Goal: Transaction & Acquisition: Book appointment/travel/reservation

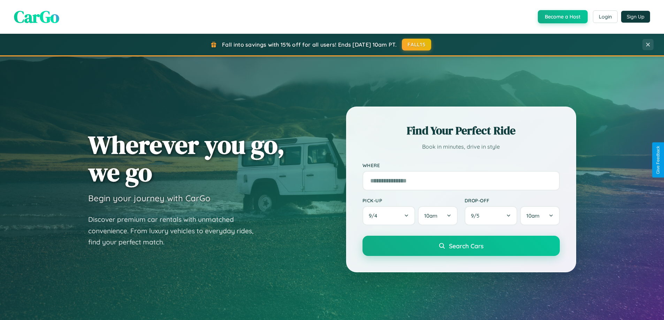
scroll to position [21, 0]
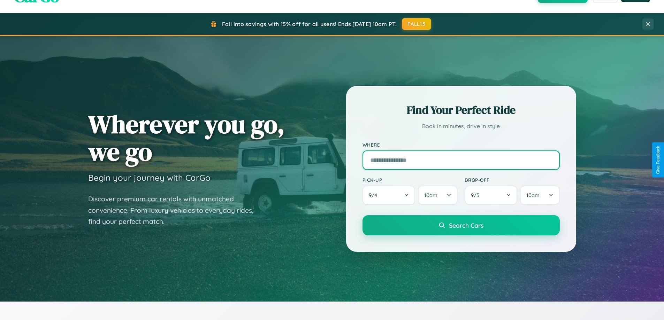
click at [461, 160] on input "text" at bounding box center [461, 161] width 197 height 20
type input "**********"
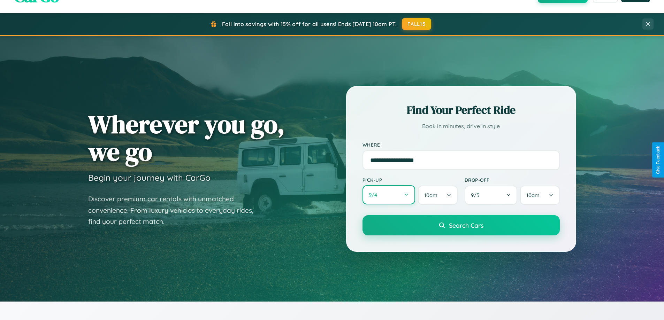
click at [389, 195] on button "9 / 4" at bounding box center [389, 194] width 53 height 19
select select "*"
select select "****"
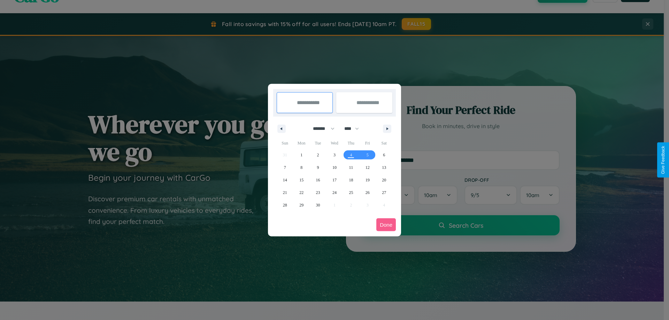
click at [321, 129] on select "******* ******** ***** ***** *** **** **** ****** ********* ******* ******** **…" at bounding box center [323, 129] width 30 height 12
select select "*"
click at [355, 129] on select "**** **** **** **** **** **** **** **** **** **** **** **** **** **** **** ****…" at bounding box center [351, 129] width 21 height 12
select select "****"
click at [334, 180] on span "17" at bounding box center [335, 180] width 4 height 13
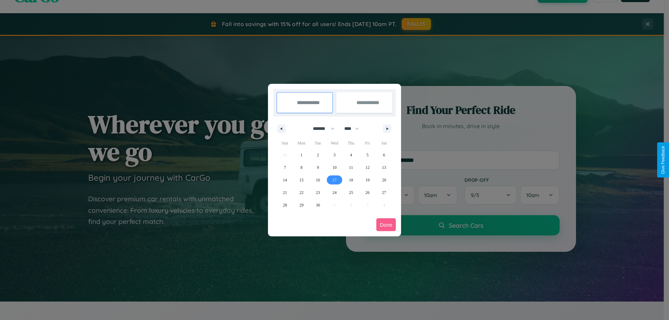
type input "**********"
click at [367, 192] on span "26" at bounding box center [368, 192] width 4 height 13
type input "**********"
click at [386, 225] on button "Done" at bounding box center [386, 225] width 20 height 13
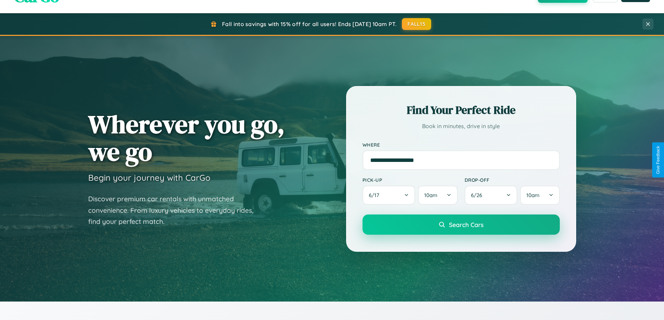
click at [461, 225] on span "Search Cars" at bounding box center [466, 225] width 35 height 8
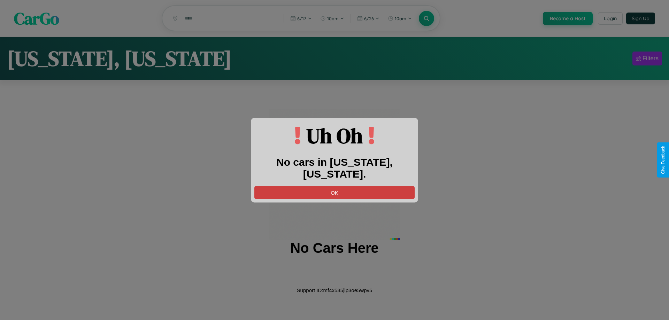
click at [335, 186] on button "OK" at bounding box center [334, 192] width 160 height 13
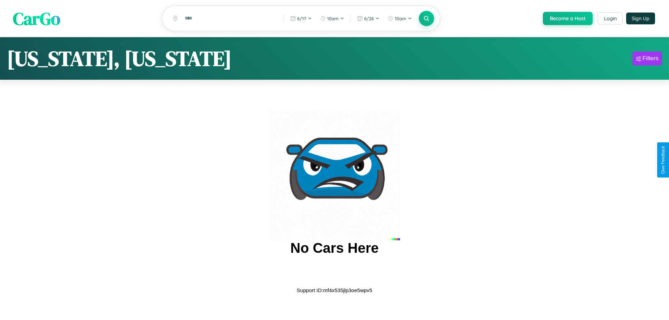
click at [37, 19] on span "CarGo" at bounding box center [36, 18] width 47 height 24
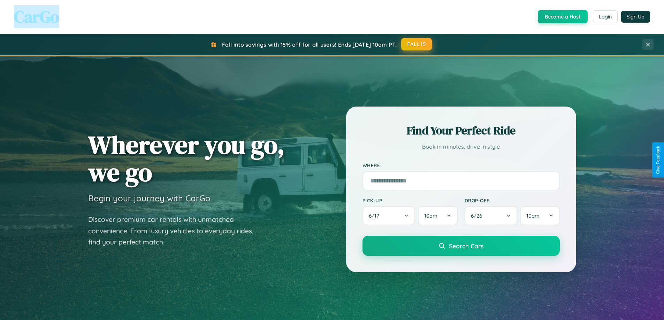
click at [417, 44] on button "FALL15" at bounding box center [416, 44] width 31 height 13
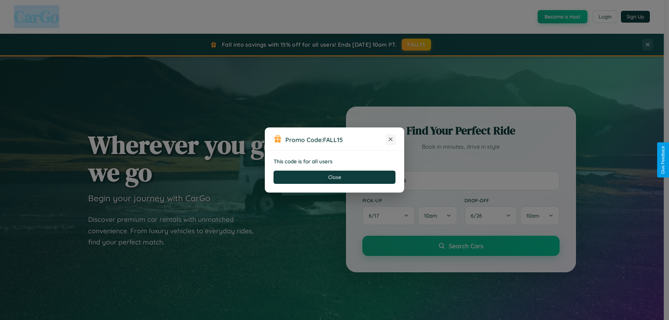
click at [391, 140] on icon at bounding box center [390, 139] width 7 height 7
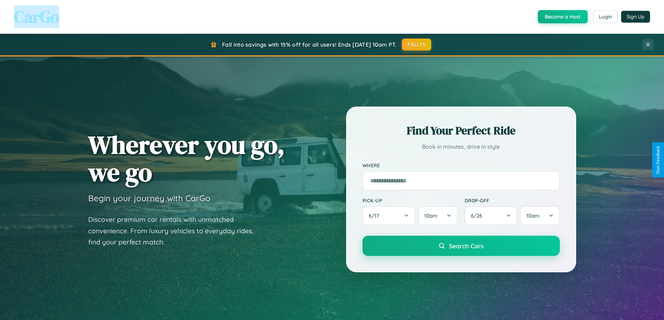
scroll to position [300, 0]
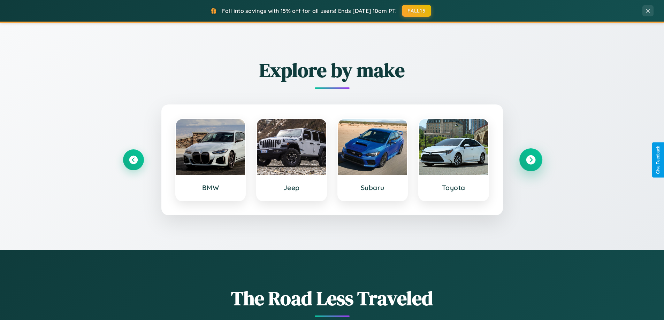
click at [531, 160] on icon at bounding box center [530, 159] width 9 height 9
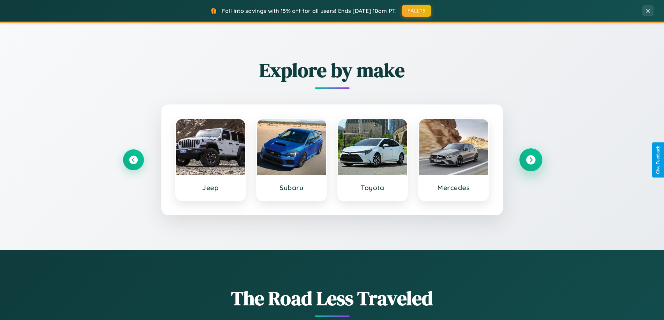
click at [531, 160] on icon at bounding box center [530, 159] width 9 height 9
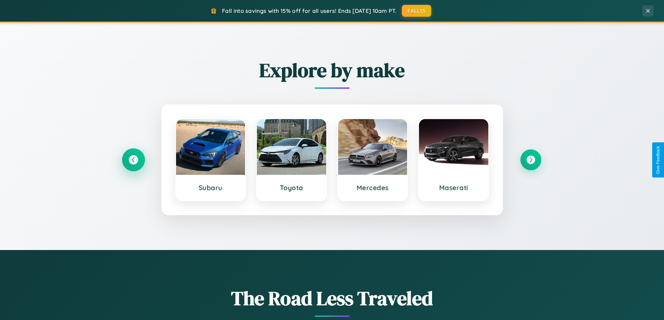
click at [133, 160] on icon at bounding box center [133, 159] width 9 height 9
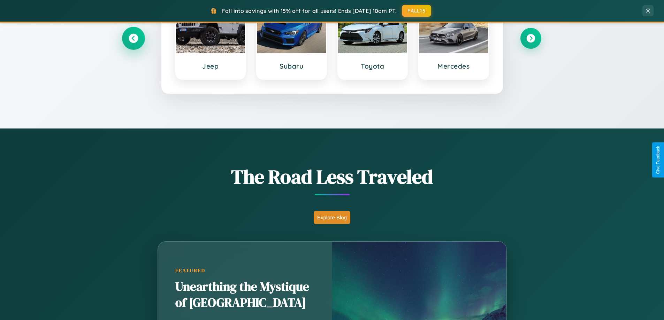
scroll to position [1341, 0]
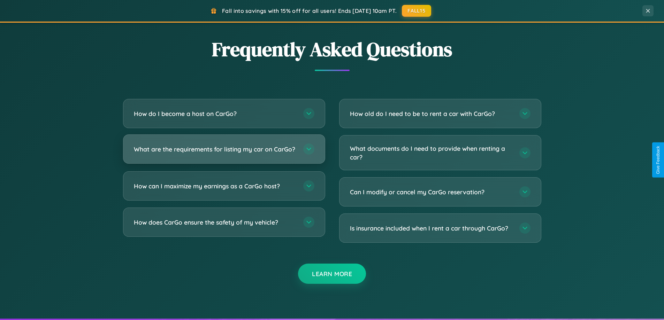
click at [224, 152] on h3 "What are the requirements for listing my car on CarGo?" at bounding box center [215, 149] width 162 height 9
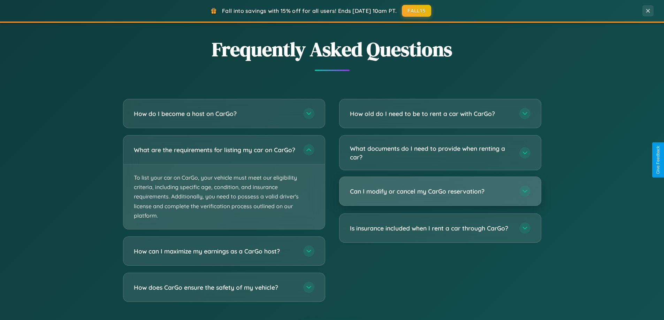
click at [440, 191] on h3 "Can I modify or cancel my CarGo reservation?" at bounding box center [431, 191] width 162 height 9
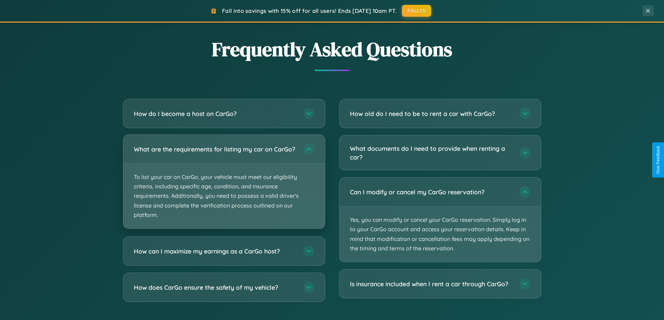
click at [224, 185] on p "To list your car on CarGo, your vehicle must meet our eligibility criteria, inc…" at bounding box center [223, 196] width 201 height 65
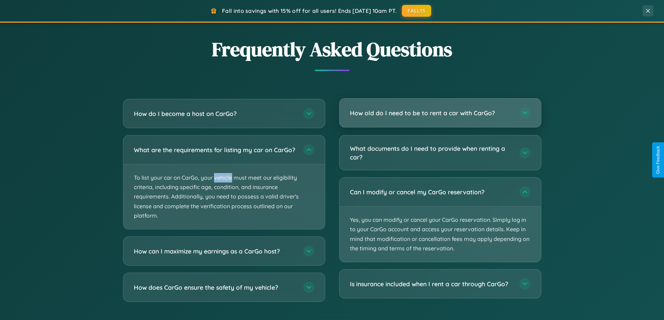
click at [440, 114] on h3 "How old do I need to be to rent a car with CarGo?" at bounding box center [431, 113] width 162 height 9
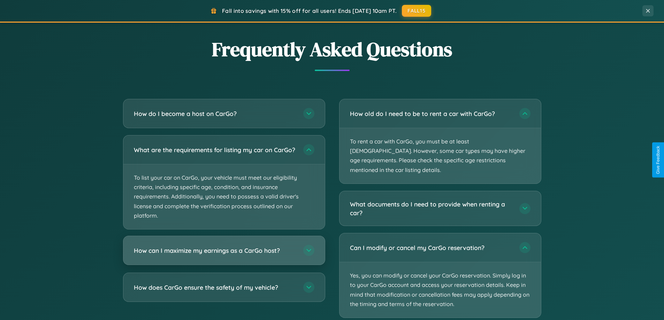
click at [224, 255] on h3 "How can I maximize my earnings as a CarGo host?" at bounding box center [215, 250] width 162 height 9
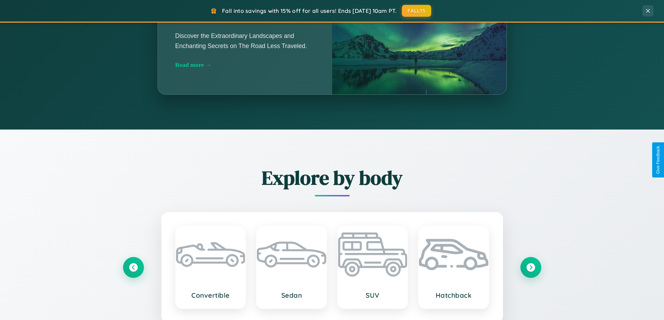
scroll to position [480, 0]
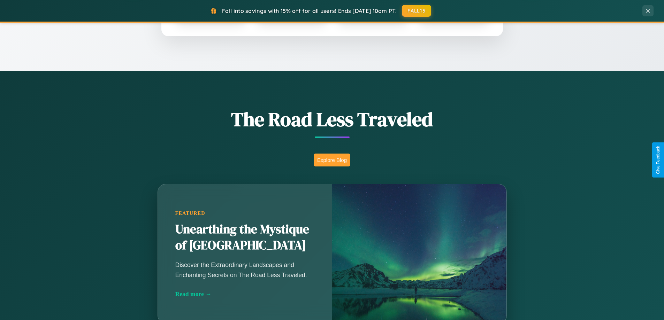
click at [332, 160] on button "Explore Blog" at bounding box center [332, 160] width 37 height 13
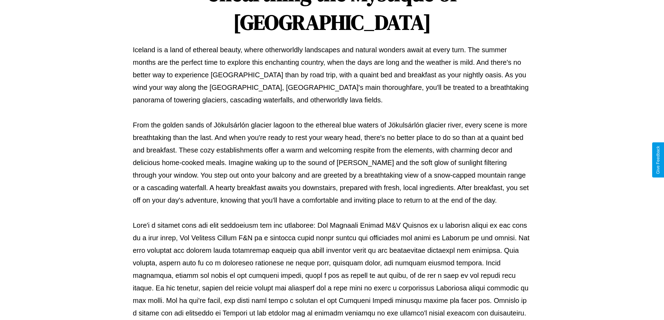
scroll to position [226, 0]
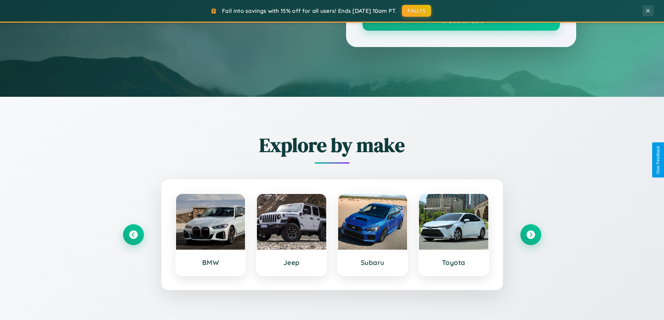
scroll to position [480, 0]
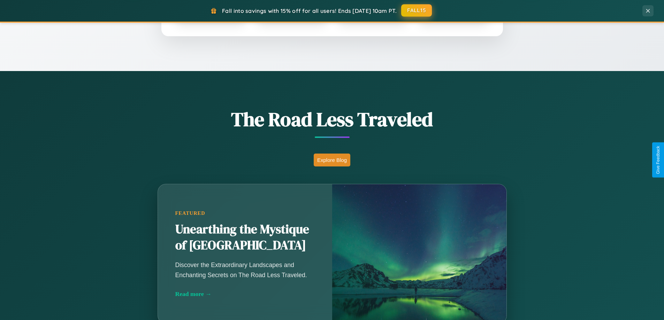
click at [417, 11] on button "FALL15" at bounding box center [416, 10] width 31 height 13
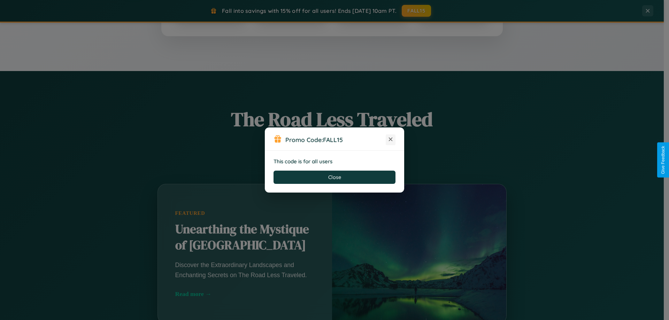
click at [391, 140] on icon at bounding box center [390, 139] width 7 height 7
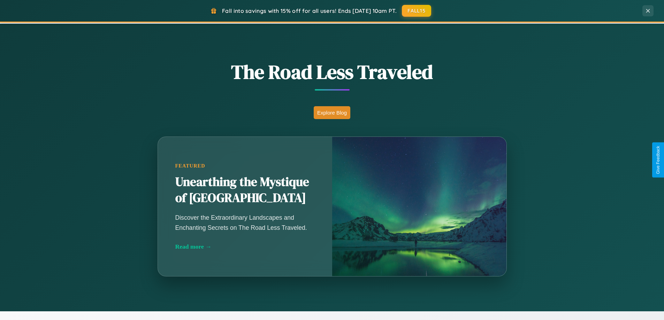
scroll to position [1120, 0]
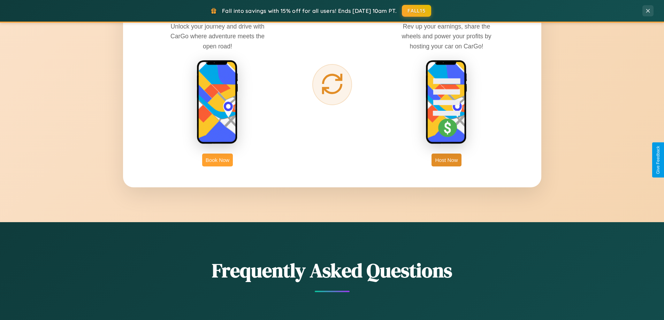
click at [218, 160] on button "Book Now" at bounding box center [217, 160] width 31 height 13
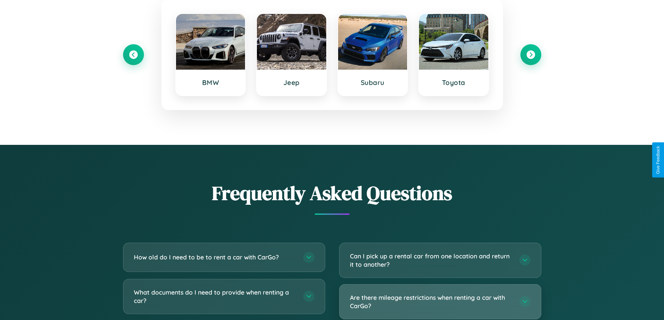
scroll to position [0, 8]
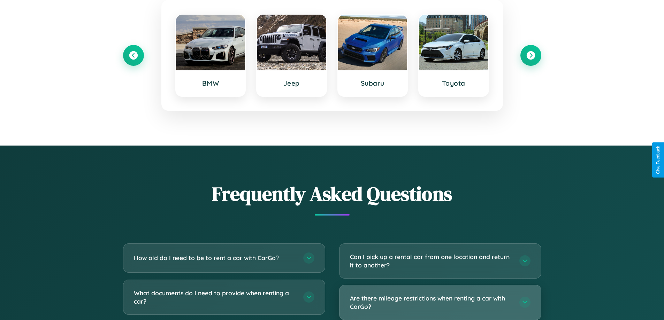
type input "*******"
click at [440, 303] on h3 "Are there mileage restrictions when renting a car with CarGo?" at bounding box center [431, 302] width 162 height 17
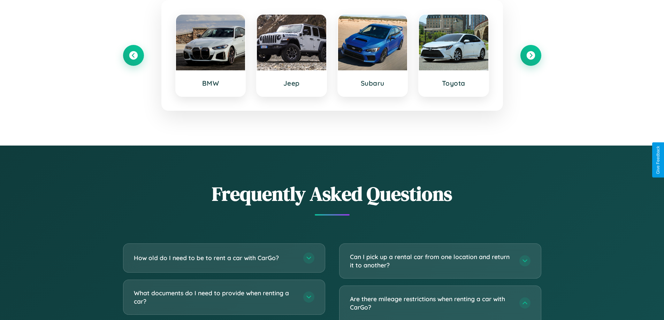
scroll to position [581, 0]
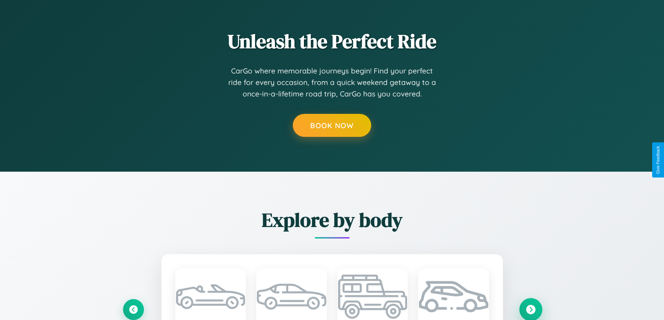
click at [531, 310] on icon at bounding box center [530, 309] width 9 height 9
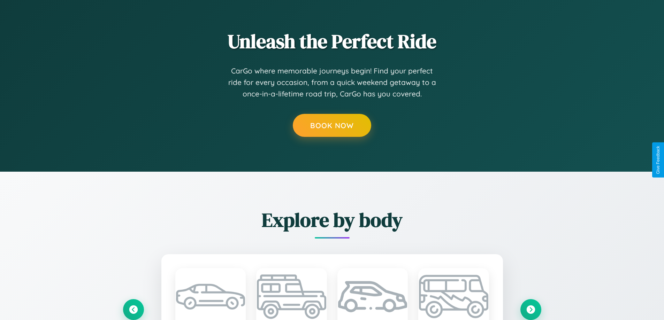
scroll to position [0, 0]
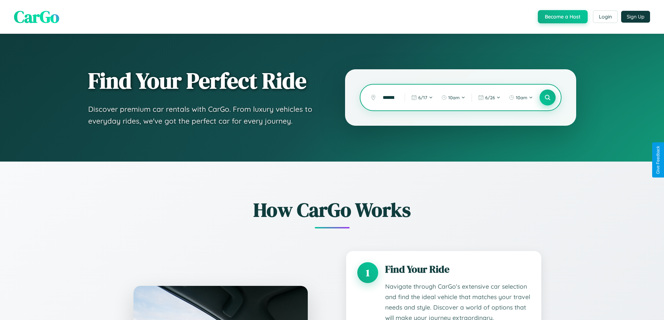
click at [547, 98] on icon at bounding box center [547, 97] width 7 height 7
